Goal: Check status: Check status

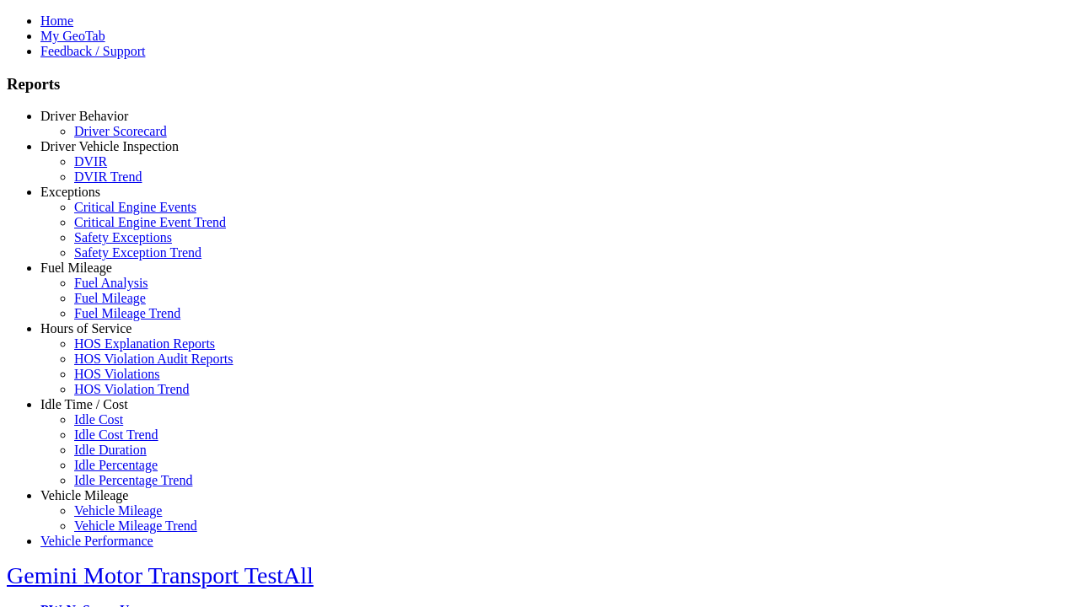
click at [97, 199] on link "Exceptions" at bounding box center [70, 192] width 60 height 14
click at [110, 214] on link "Critical Engine Events" at bounding box center [135, 207] width 122 height 14
type input "*********"
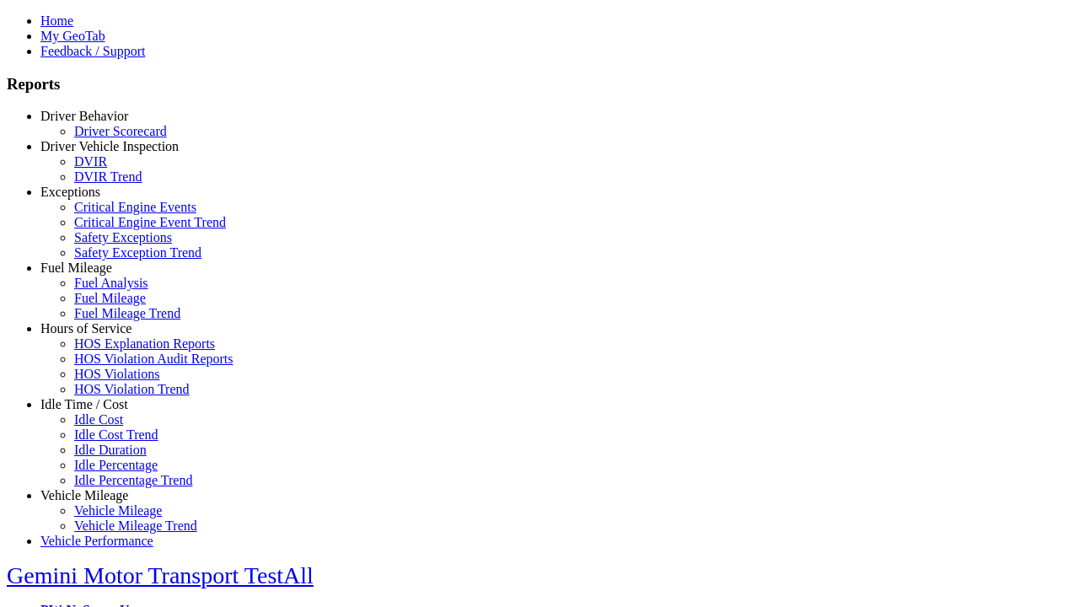
type input "**********"
